Goal: Book appointment/travel/reservation

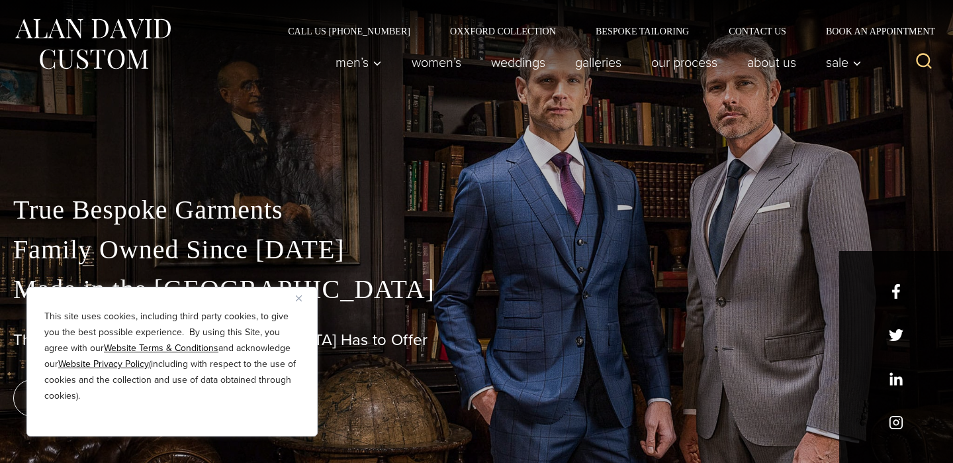
click at [299, 299] on img "Close" at bounding box center [299, 298] width 6 height 6
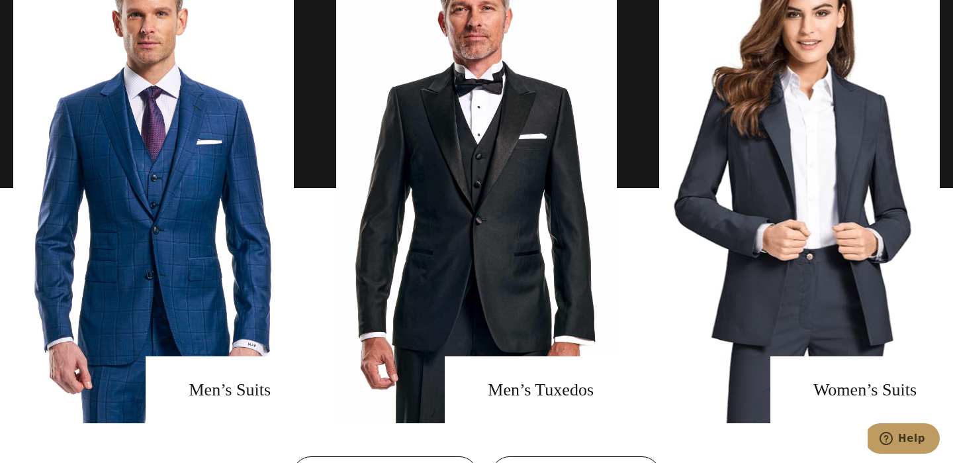
scroll to position [948, 0]
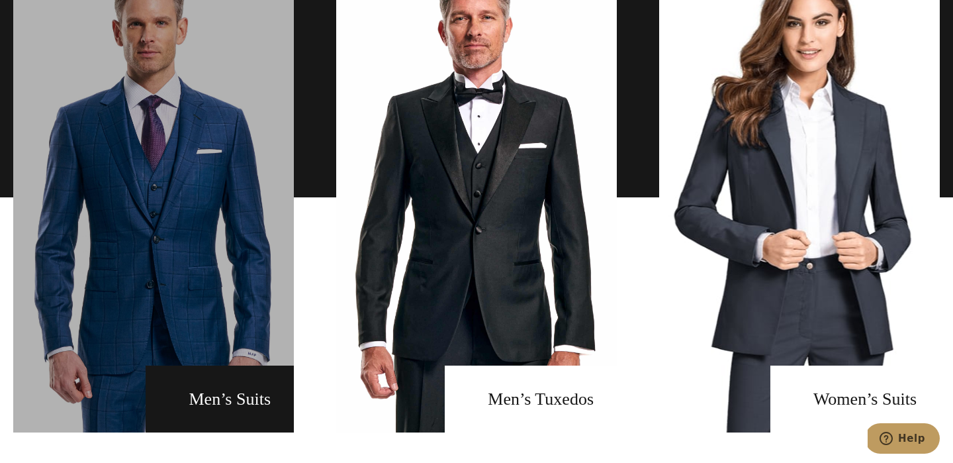
click at [225, 193] on link "men's suits" at bounding box center [153, 197] width 281 height 470
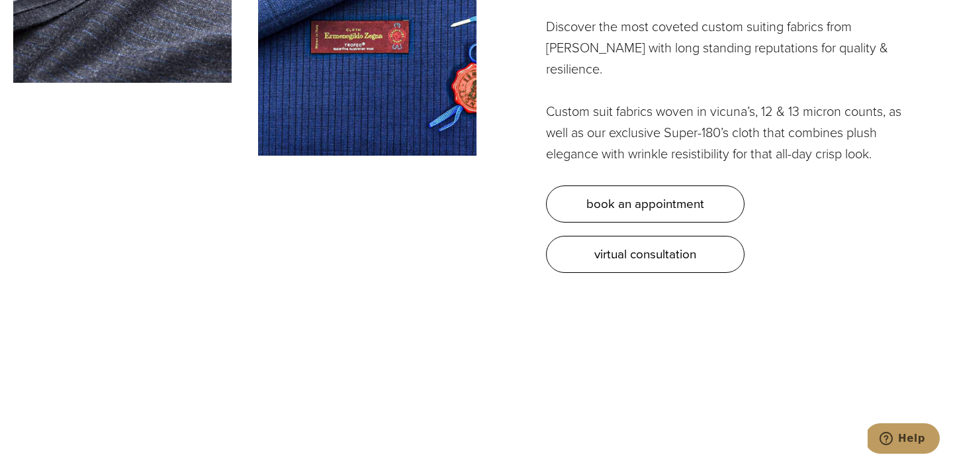
scroll to position [3760, 0]
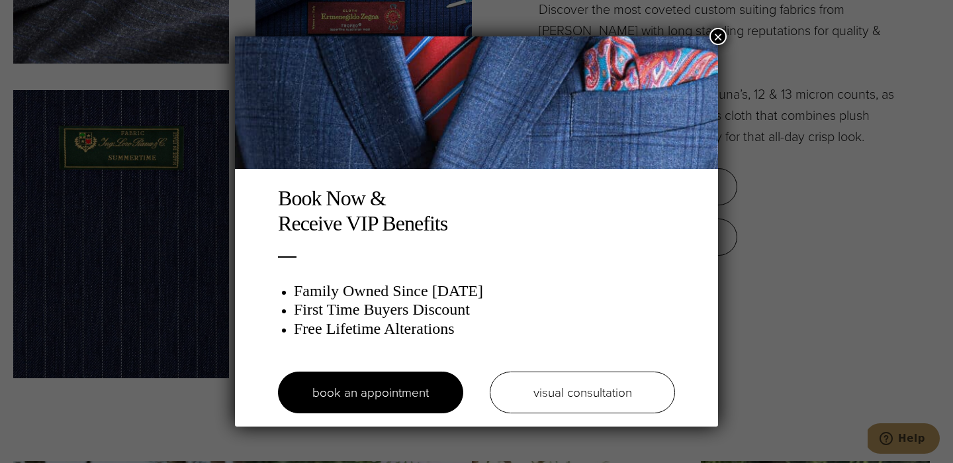
click at [194, 126] on div "Book Now & Receive VIP Benefits Family Owned Since [DATE] First Time Buyers Dis…" at bounding box center [476, 231] width 953 height 463
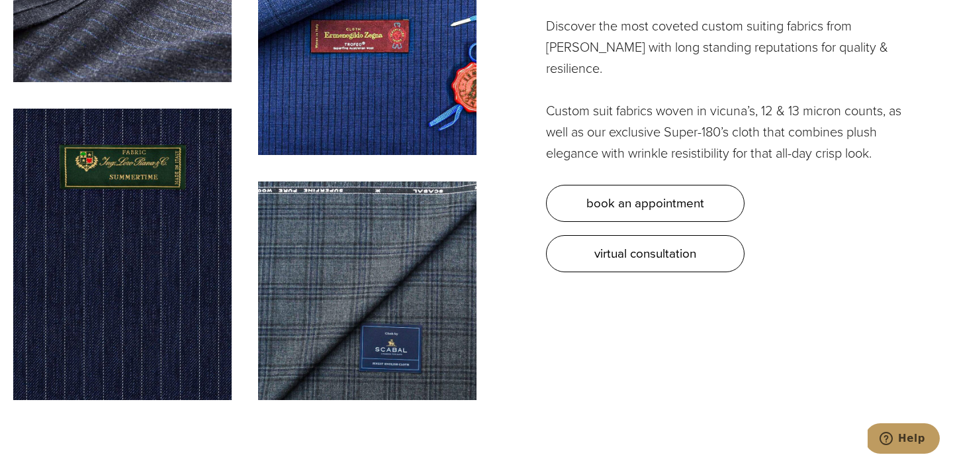
scroll to position [0, 0]
